Goal: Task Accomplishment & Management: Manage account settings

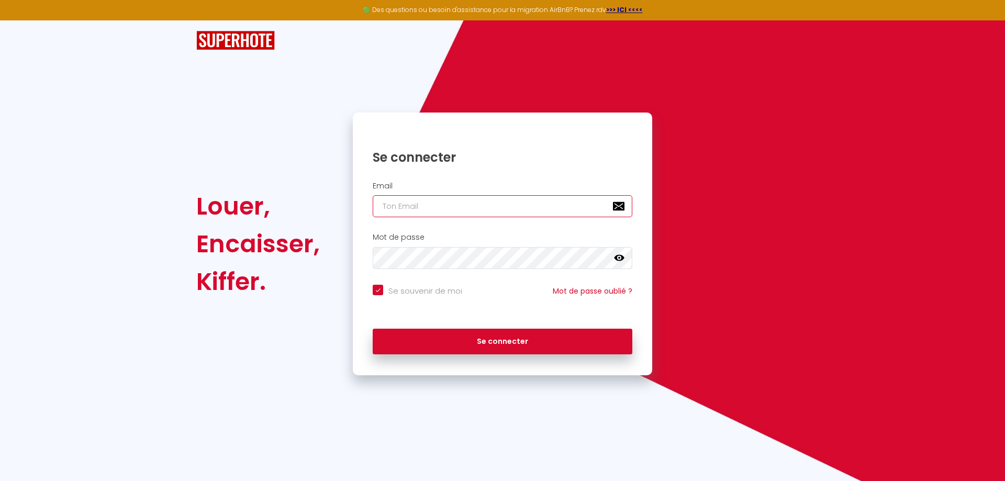
click at [396, 205] on input "email" at bounding box center [503, 206] width 260 height 22
type input "z"
checkbox input "true"
type input "zi"
checkbox input "true"
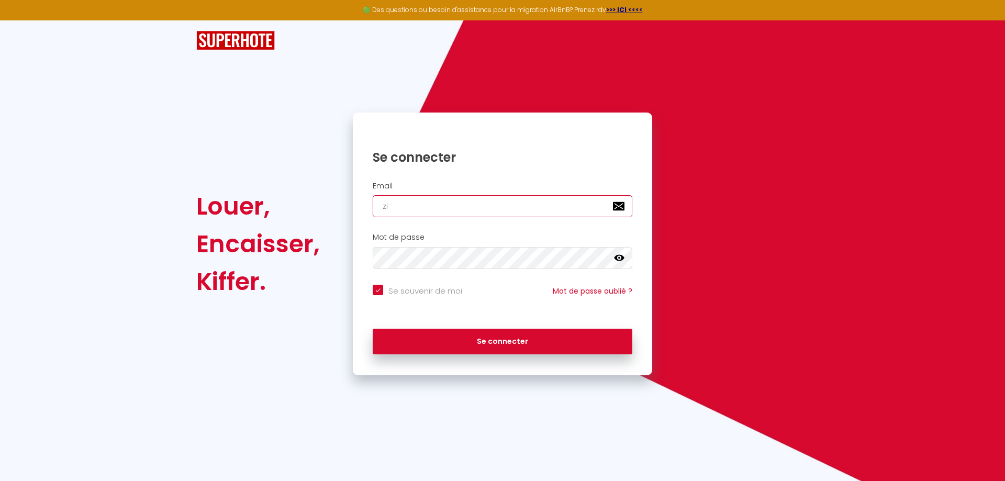
type input "zim"
checkbox input "true"
type input "zimt"
checkbox input "true"
type input "zimta"
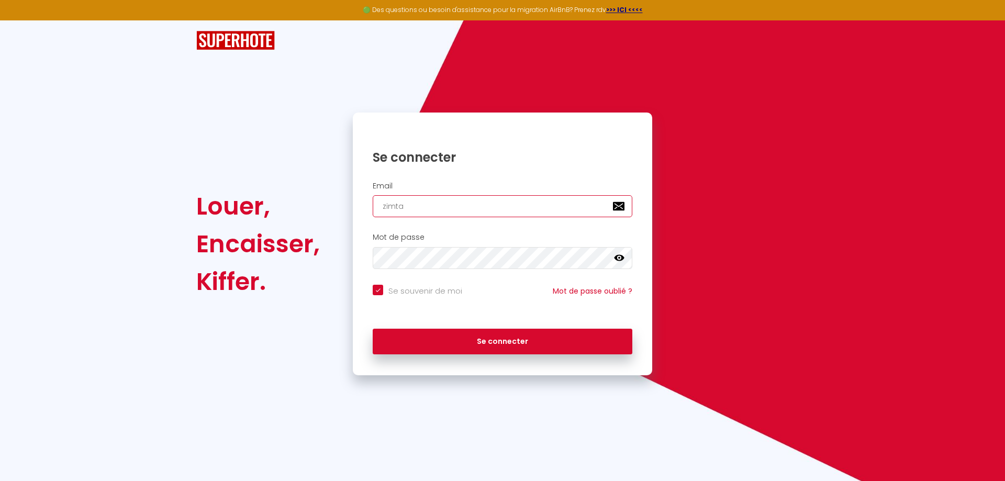
checkbox input "true"
type input "zimtal"
checkbox input "true"
type input "zimtal6"
checkbox input "true"
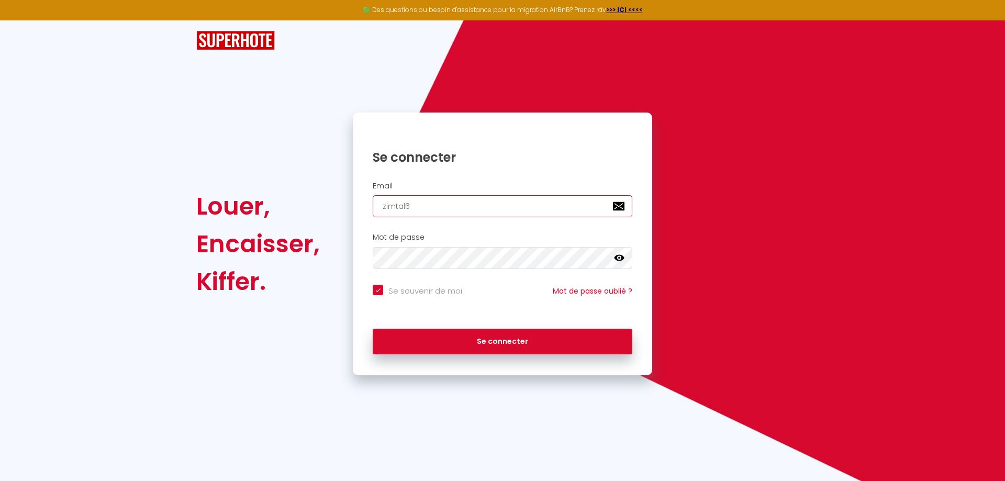
type input "zimtal67"
checkbox input "true"
type input "zimtal672"
checkbox input "true"
type input "zimtal6721"
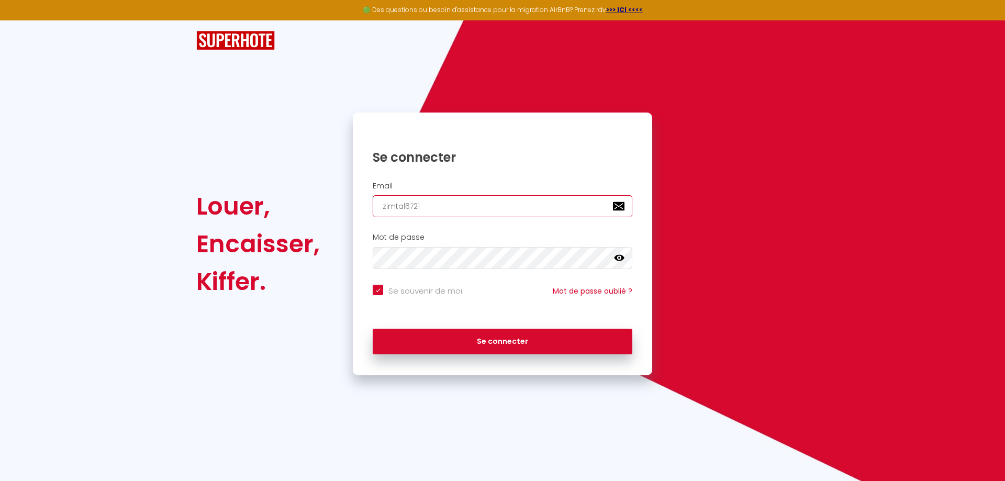
checkbox input "true"
type input "zimtal67210"
checkbox input "true"
type input "zimtal67210@"
checkbox input "true"
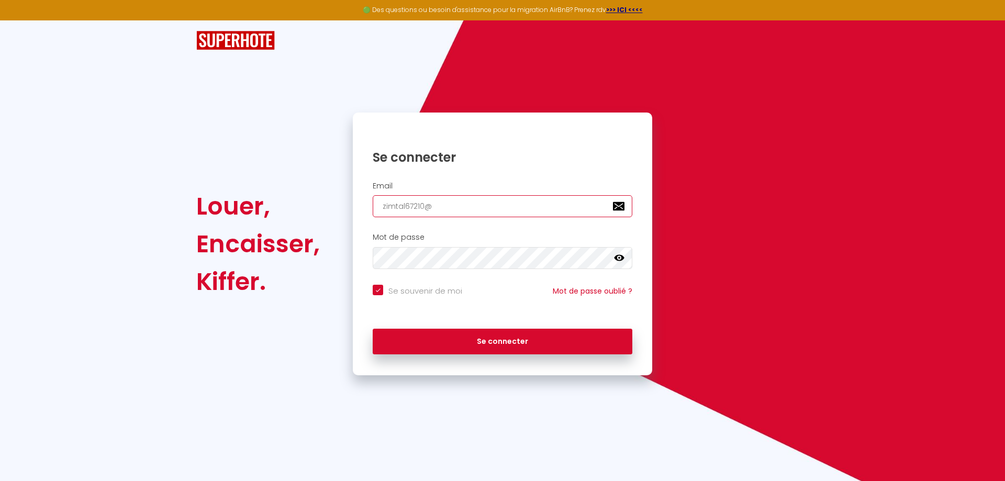
type input "zimtal67210@o"
checkbox input "true"
type input "zimtal67210@ou"
checkbox input "true"
type input "zimtal67210@out"
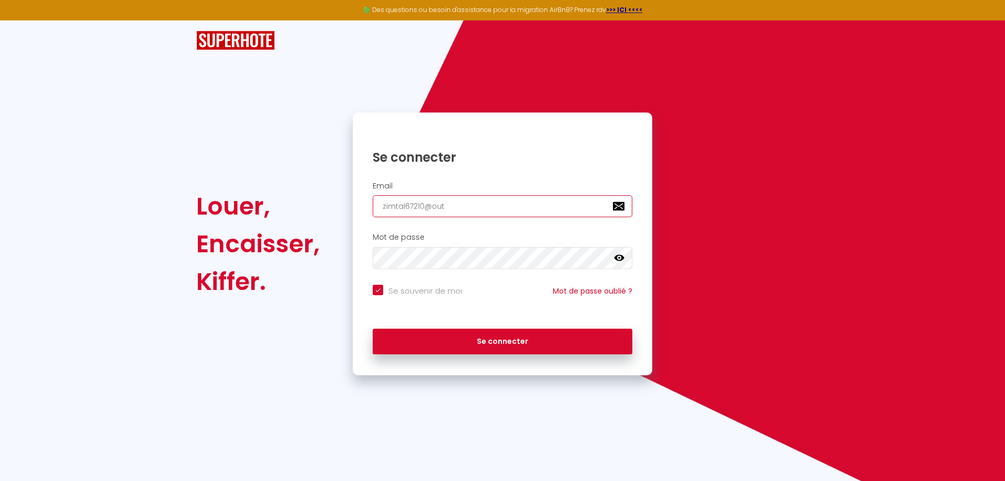
checkbox input "true"
type input "zimtal67210@outl"
checkbox input "true"
type input "zimtal67210@outlo"
checkbox input "true"
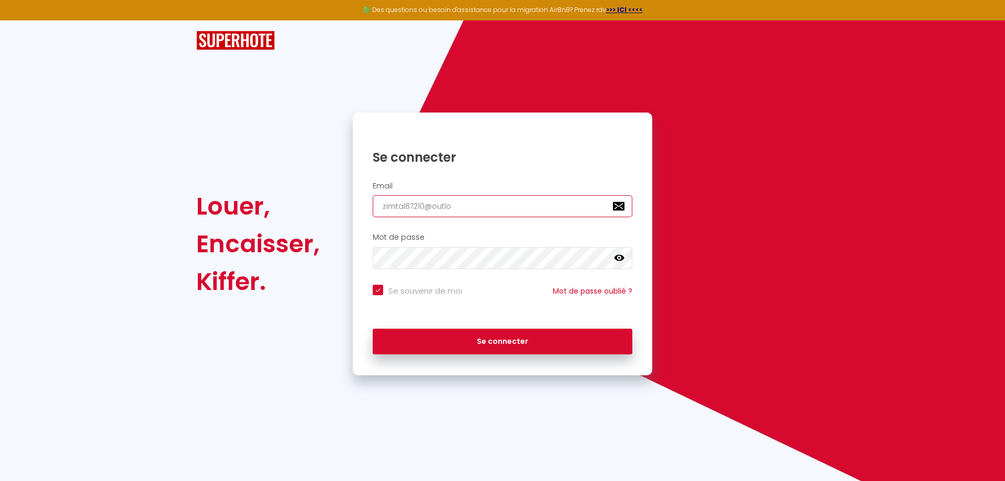
type input "zimtal67210@outloo"
checkbox input "true"
type input "[EMAIL_ADDRESS]"
checkbox input "true"
type input "[EMAIL_ADDRESS]."
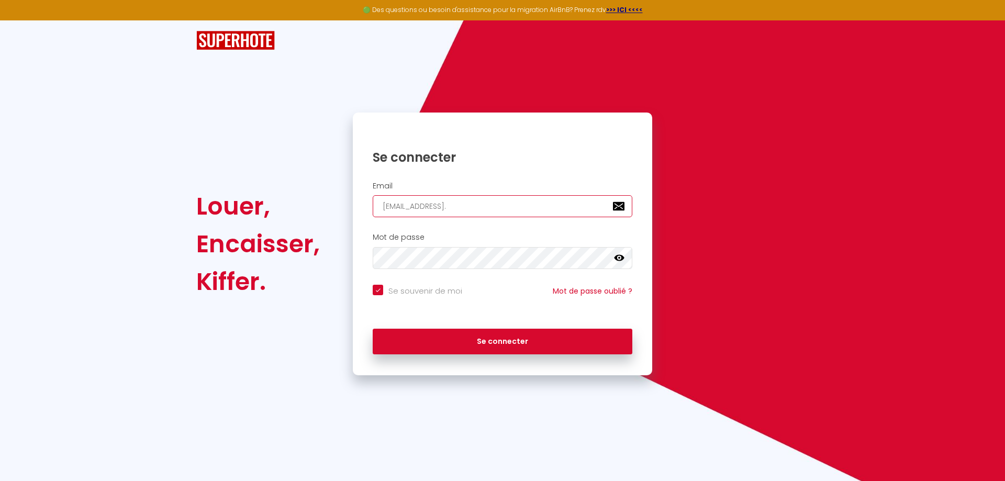
checkbox input "true"
type input "zimtal67210@outlook.f"
checkbox input "true"
type input "[EMAIL_ADDRESS][DOMAIN_NAME]"
checkbox input "true"
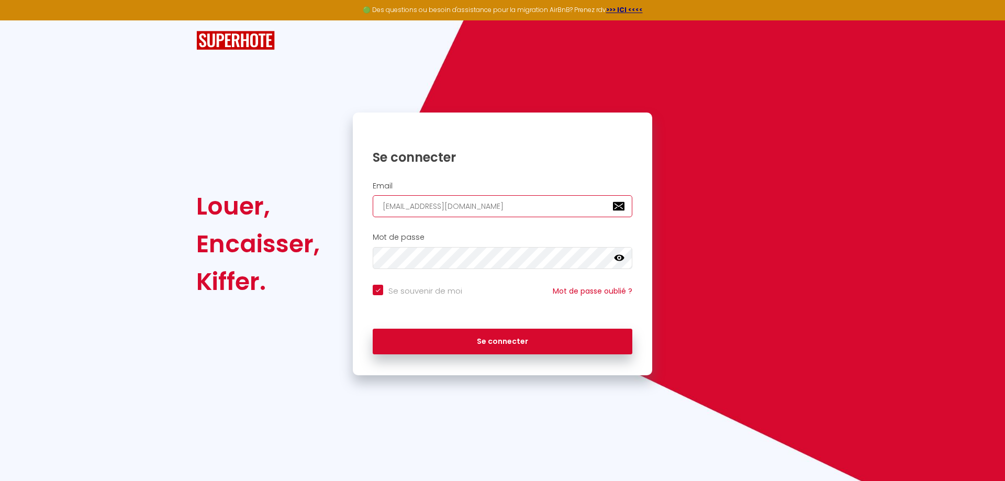
type input "[EMAIL_ADDRESS][DOMAIN_NAME]"
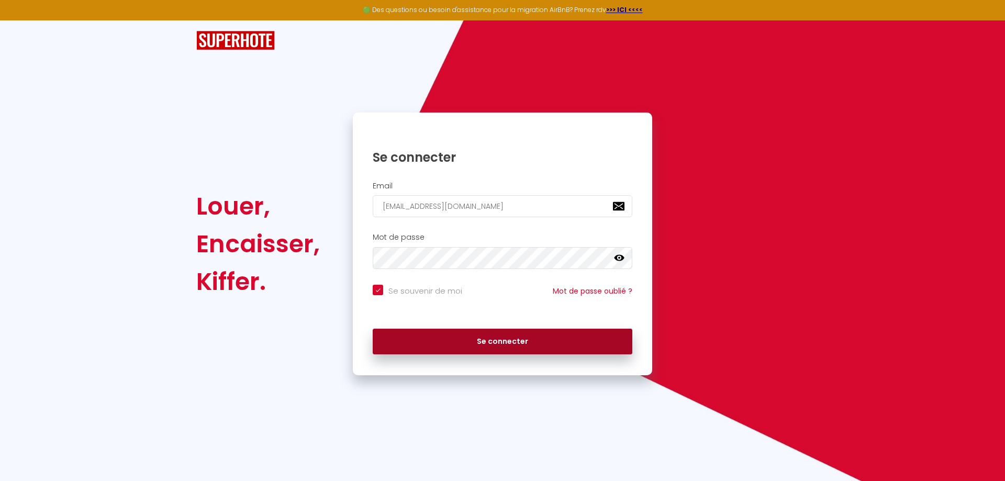
click at [489, 334] on button "Se connecter" at bounding box center [503, 342] width 260 height 26
checkbox input "true"
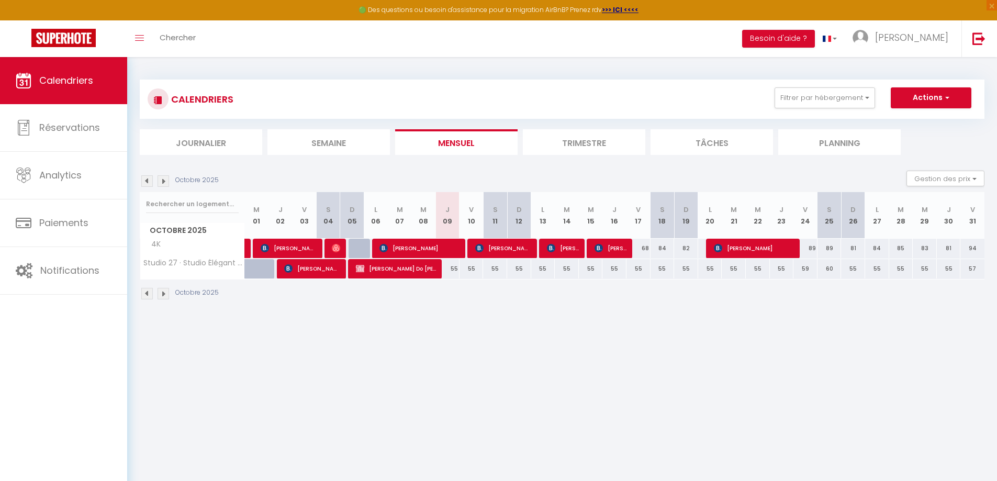
click at [164, 294] on img at bounding box center [164, 294] width 12 height 12
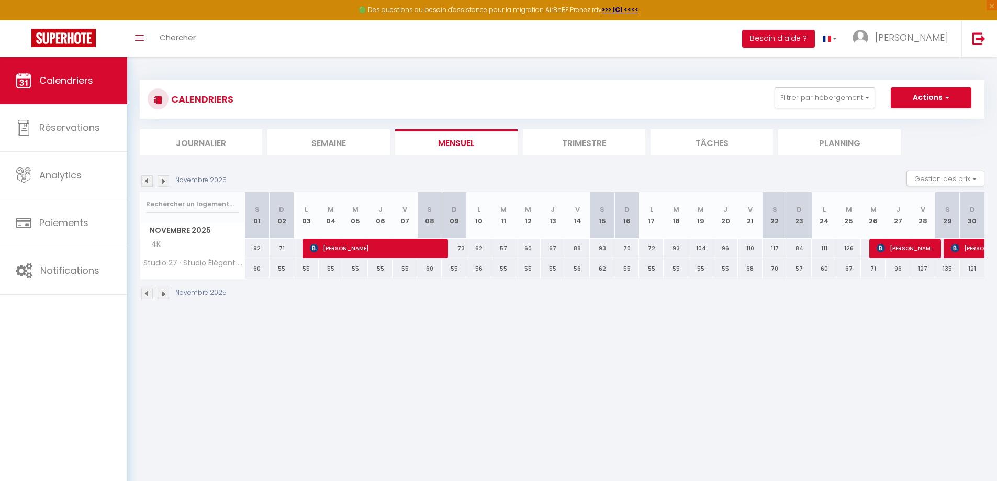
click at [164, 294] on img at bounding box center [164, 294] width 12 height 12
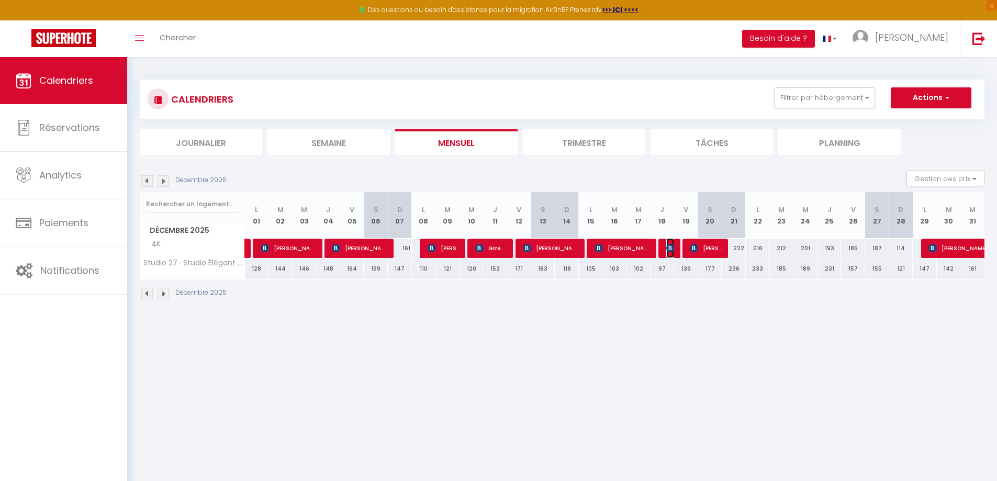
click at [673, 248] on img at bounding box center [670, 248] width 8 height 8
select select "OK"
select select "0"
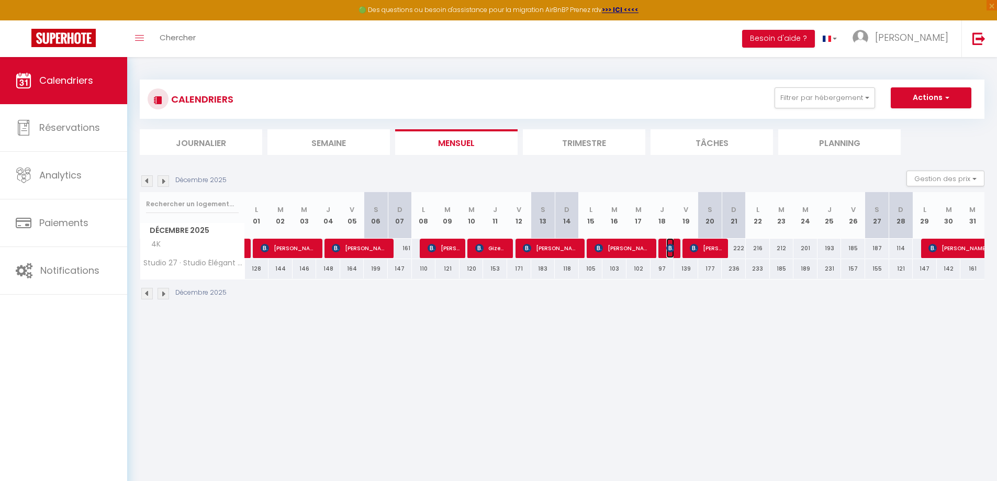
select select "1"
select select
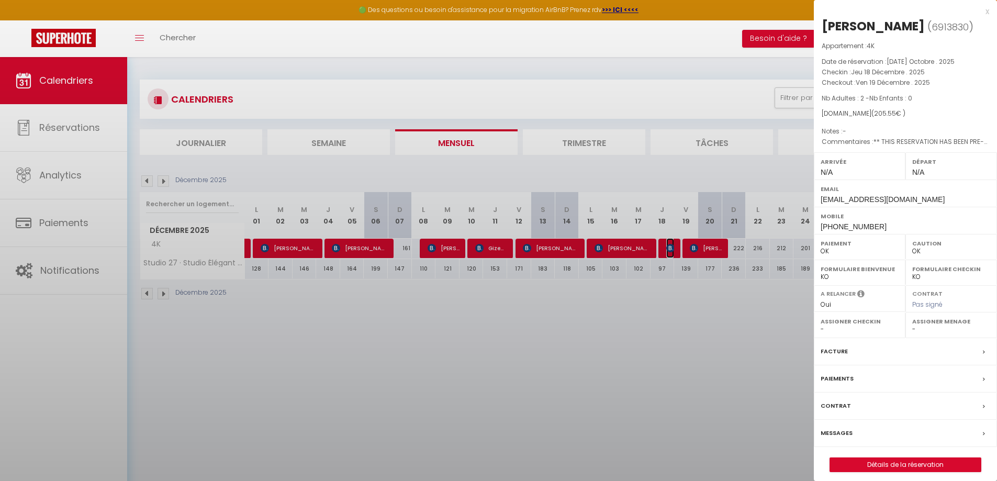
select select "10524"
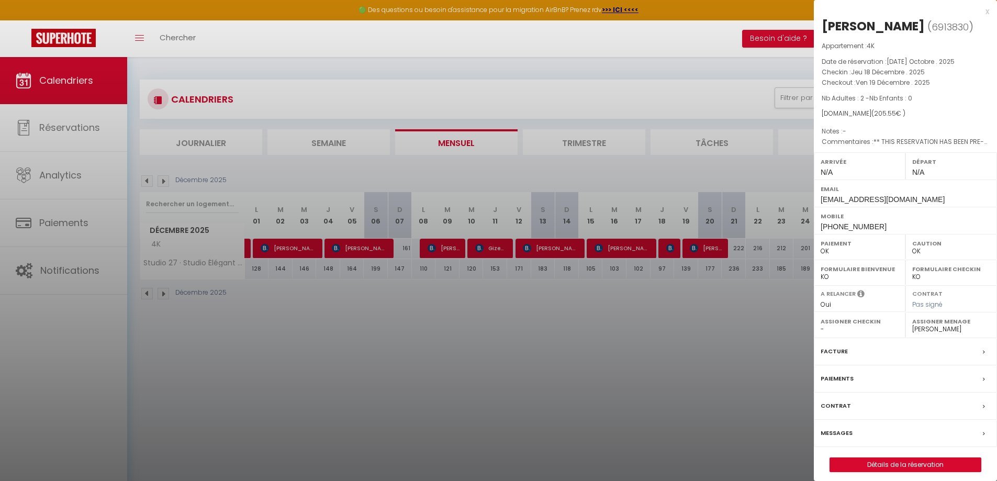
click at [625, 300] on div at bounding box center [498, 240] width 997 height 481
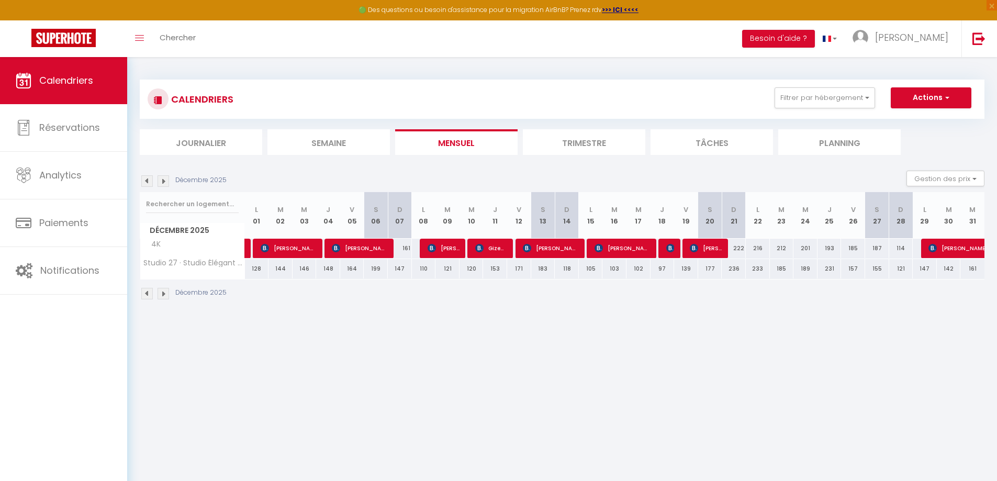
click at [163, 293] on img at bounding box center [164, 294] width 12 height 12
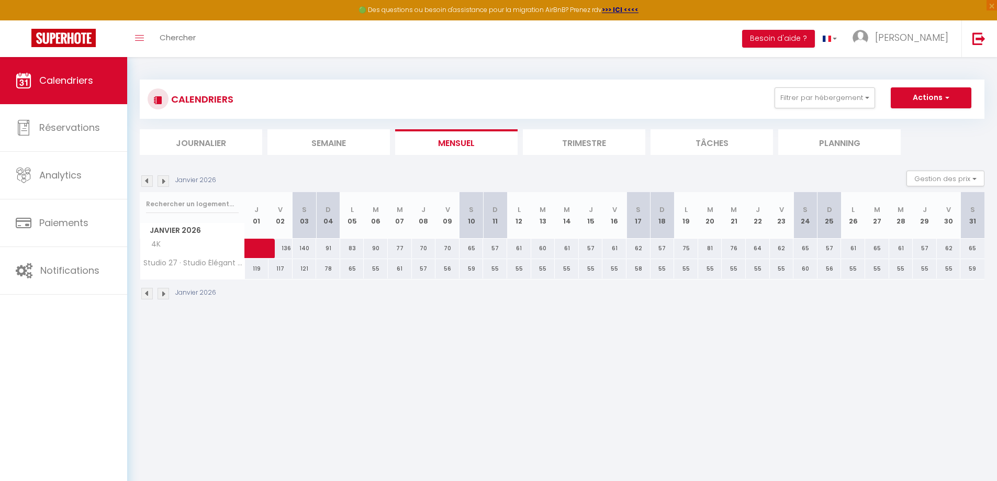
click at [149, 294] on img at bounding box center [147, 294] width 12 height 12
